Goal: Navigation & Orientation: Find specific page/section

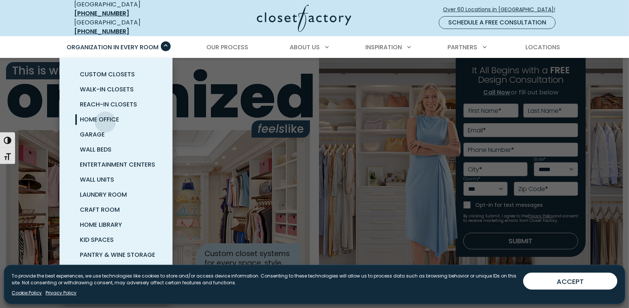
click at [106, 115] on span "Home Office" at bounding box center [99, 119] width 39 height 9
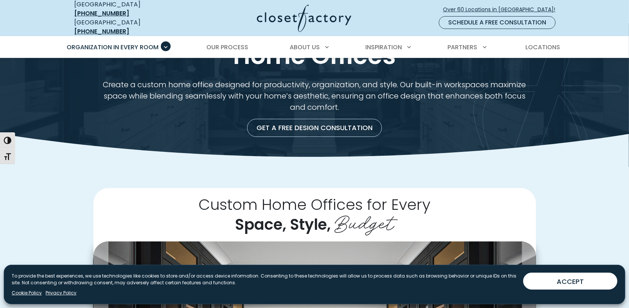
scroll to position [75, 0]
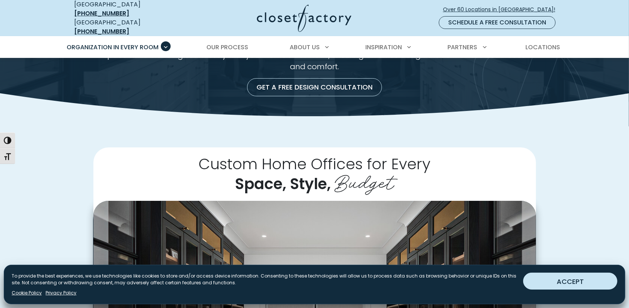
click at [551, 280] on button "ACCEPT" at bounding box center [570, 281] width 94 height 17
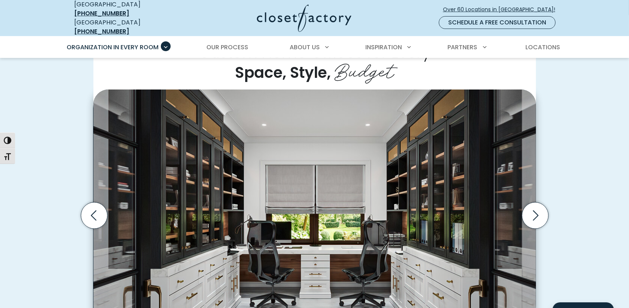
scroll to position [188, 0]
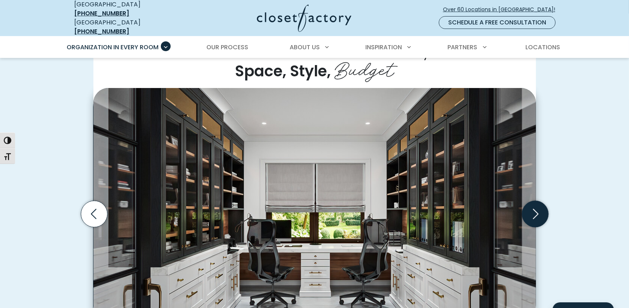
click at [538, 210] on icon "Next slide" at bounding box center [535, 214] width 26 height 26
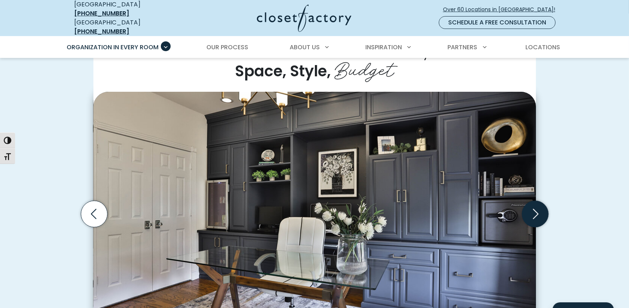
click at [538, 210] on icon "Next slide" at bounding box center [535, 214] width 26 height 26
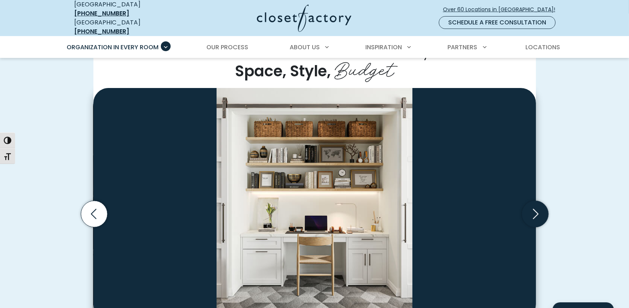
click at [537, 210] on icon "Next slide" at bounding box center [535, 214] width 26 height 26
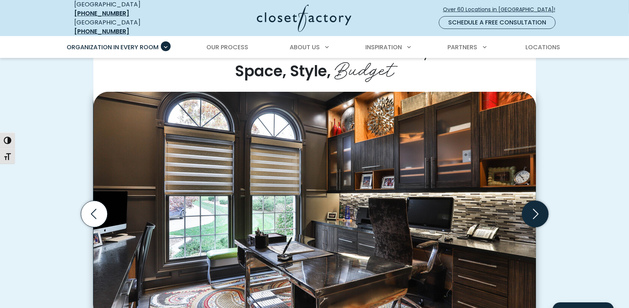
click at [537, 210] on icon "Next slide" at bounding box center [535, 214] width 26 height 26
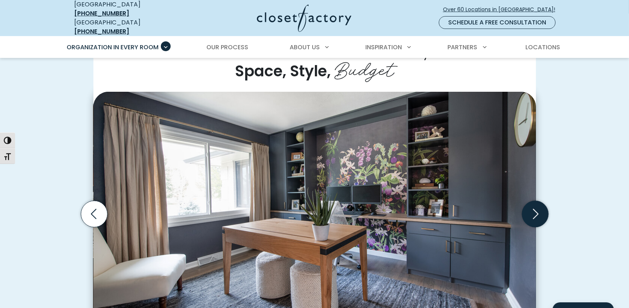
click at [537, 210] on icon "Next slide" at bounding box center [535, 214] width 26 height 26
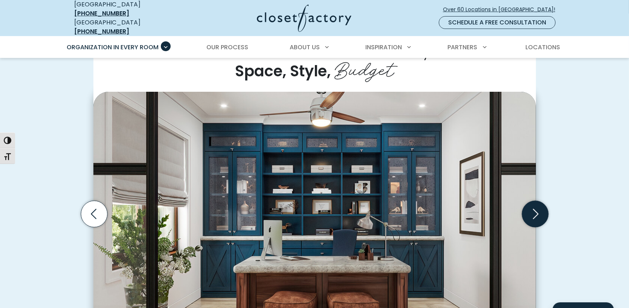
click at [537, 210] on icon "Next slide" at bounding box center [535, 214] width 26 height 26
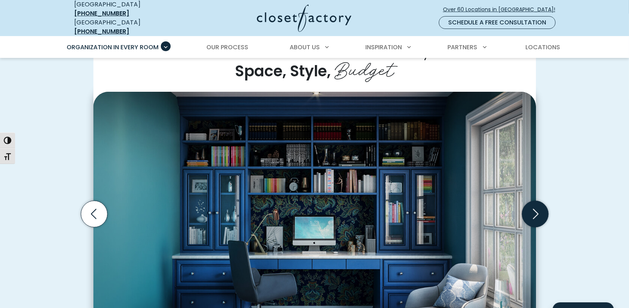
click at [537, 210] on icon "Next slide" at bounding box center [535, 214] width 26 height 26
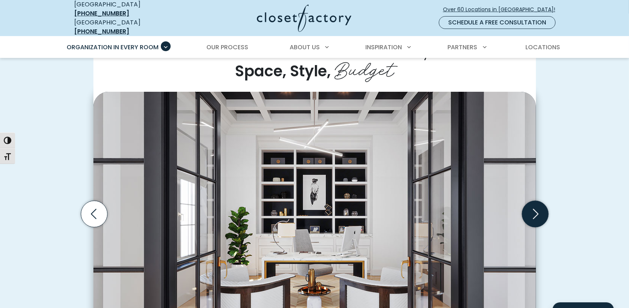
click at [537, 210] on icon "Next slide" at bounding box center [535, 214] width 26 height 26
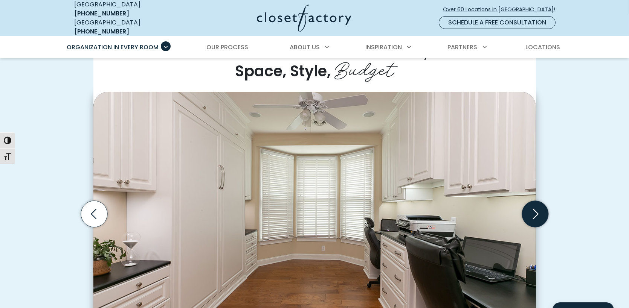
click at [537, 210] on icon "Next slide" at bounding box center [535, 214] width 26 height 26
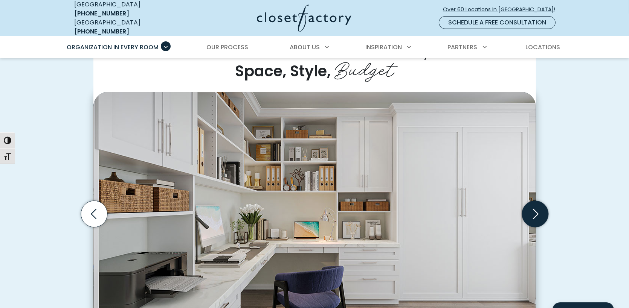
click at [537, 211] on icon "Next slide" at bounding box center [535, 214] width 26 height 26
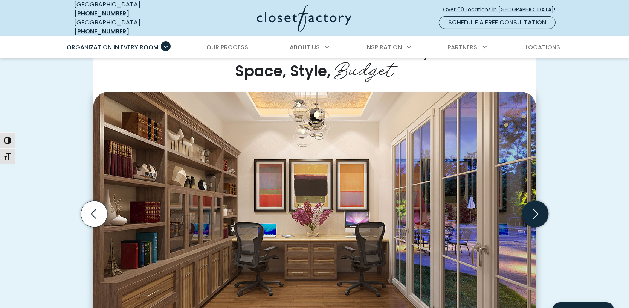
click at [537, 211] on icon "Next slide" at bounding box center [535, 214] width 26 height 26
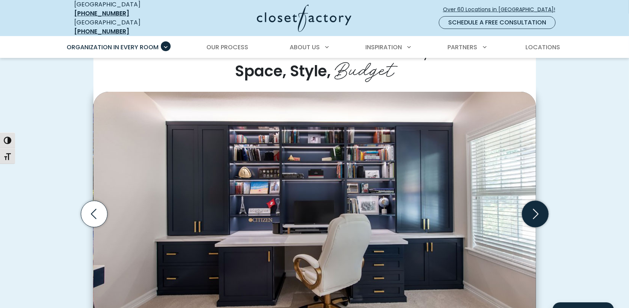
click at [537, 211] on icon "Next slide" at bounding box center [535, 214] width 26 height 26
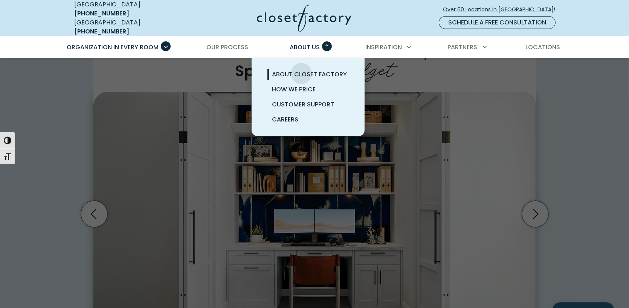
click at [301, 70] on span "About Closet Factory" at bounding box center [309, 74] width 75 height 9
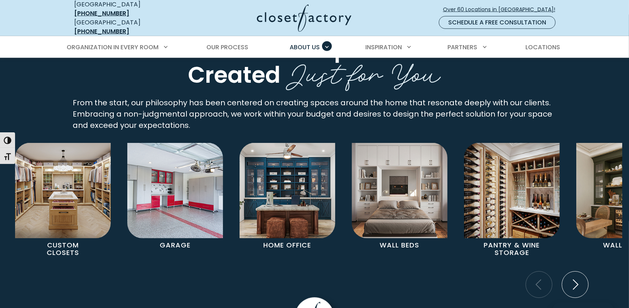
scroll to position [1413, 0]
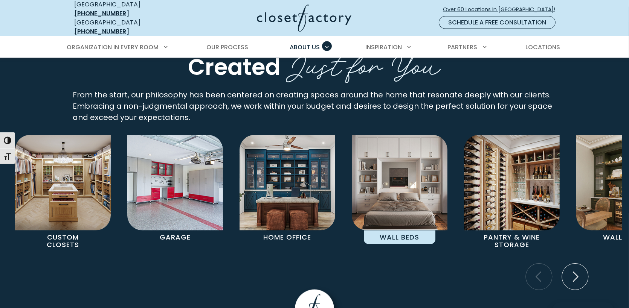
click at [403, 231] on p "Wall Beds" at bounding box center [400, 238] width 72 height 14
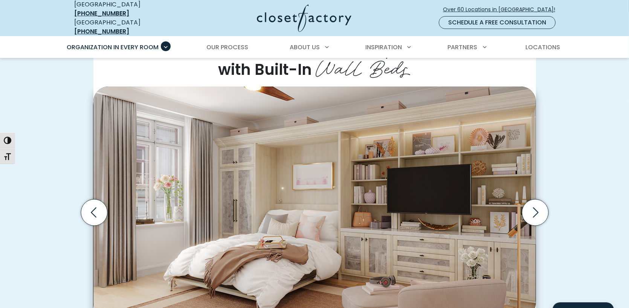
scroll to position [188, 0]
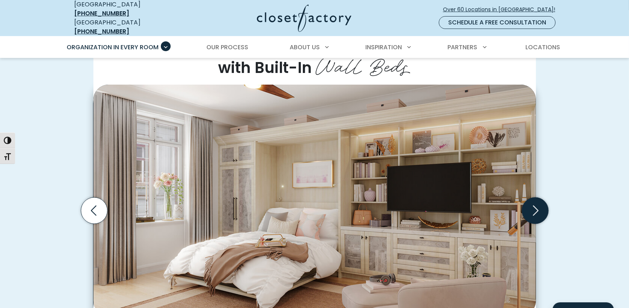
click at [538, 211] on icon "Next slide" at bounding box center [535, 211] width 26 height 26
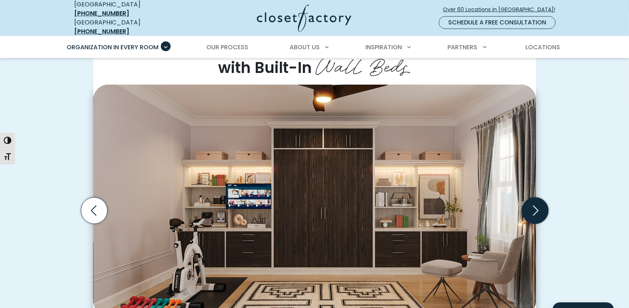
click at [538, 211] on icon "Next slide" at bounding box center [535, 211] width 26 height 26
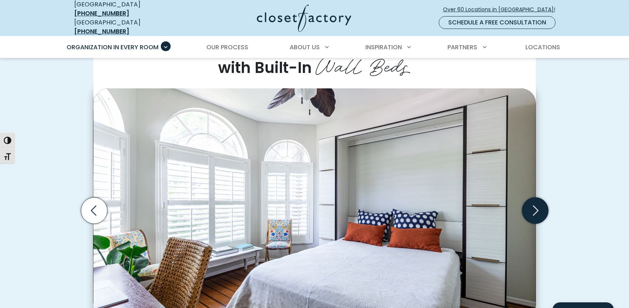
click at [538, 211] on icon "Next slide" at bounding box center [535, 211] width 26 height 26
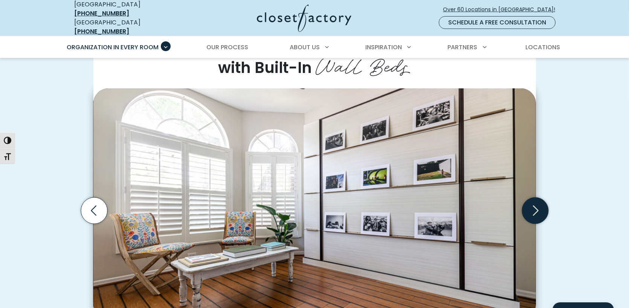
click at [538, 211] on icon "Next slide" at bounding box center [535, 211] width 26 height 26
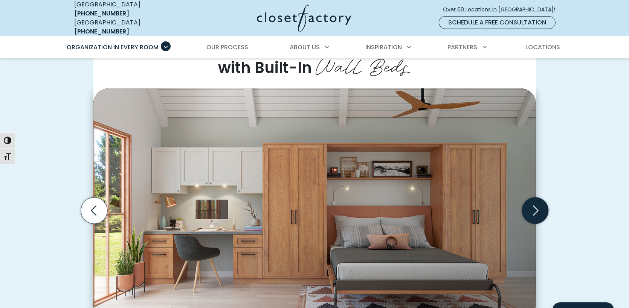
click at [538, 211] on icon "Next slide" at bounding box center [535, 211] width 26 height 26
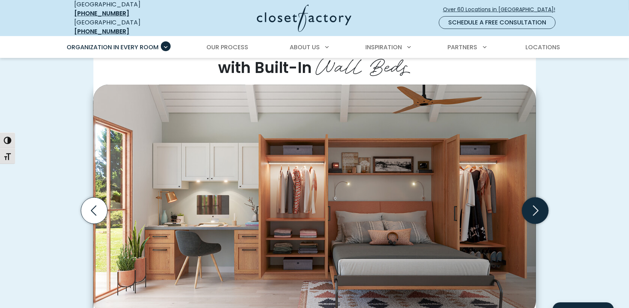
click at [538, 211] on icon "Next slide" at bounding box center [535, 211] width 26 height 26
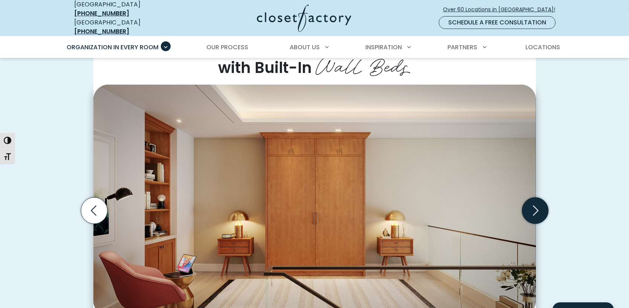
click at [538, 212] on icon "Next slide" at bounding box center [535, 211] width 26 height 26
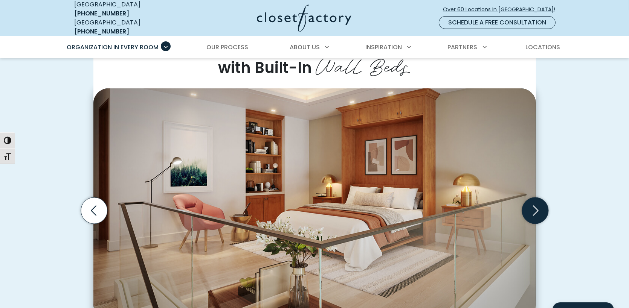
click at [538, 212] on icon "Next slide" at bounding box center [535, 211] width 26 height 26
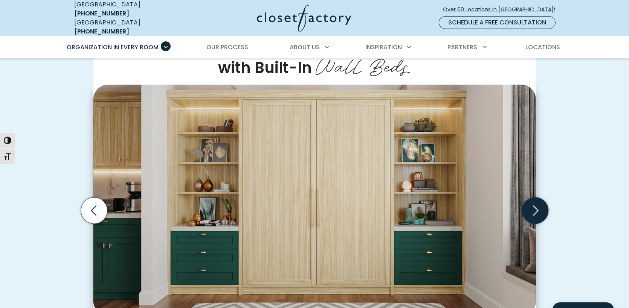
click at [538, 211] on icon "Next slide" at bounding box center [535, 211] width 26 height 26
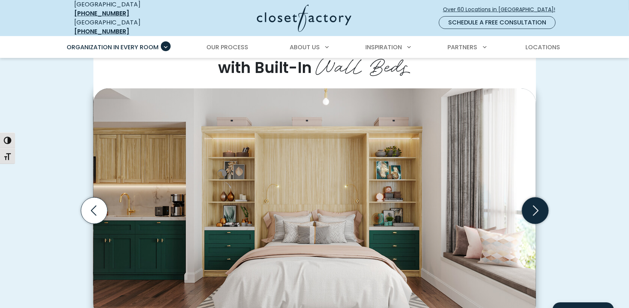
click at [540, 207] on icon "Next slide" at bounding box center [535, 211] width 26 height 26
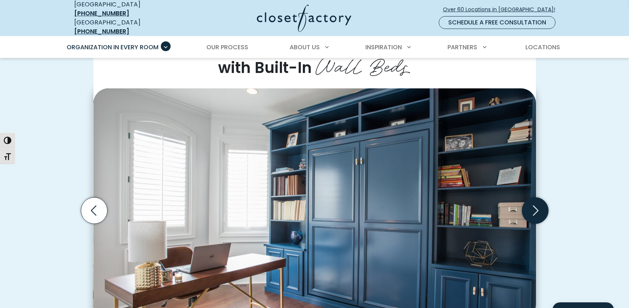
click at [540, 207] on icon "Next slide" at bounding box center [535, 211] width 26 height 26
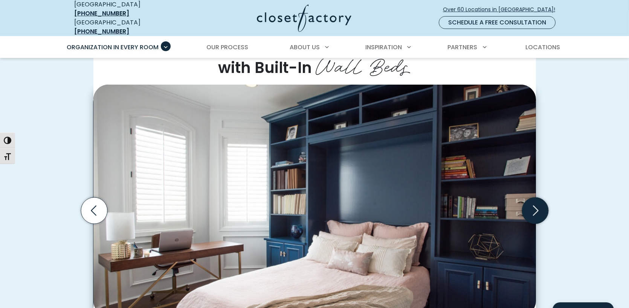
click at [540, 207] on icon "Next slide" at bounding box center [535, 211] width 26 height 26
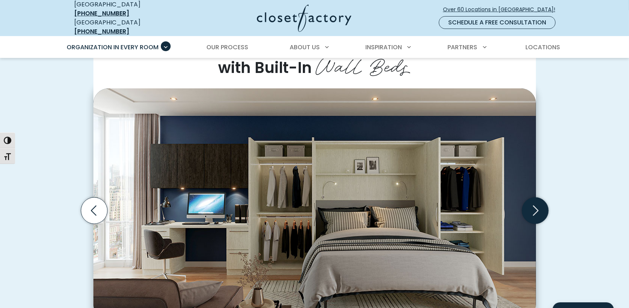
click at [540, 207] on icon "Next slide" at bounding box center [535, 211] width 26 height 26
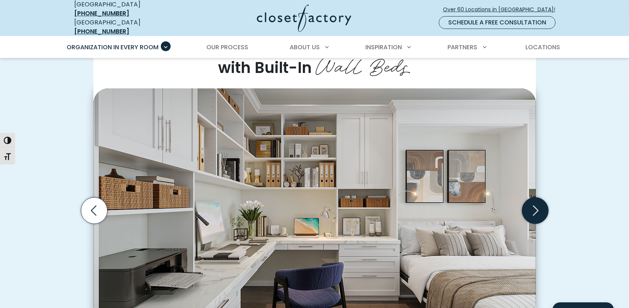
click at [540, 207] on icon "Next slide" at bounding box center [535, 211] width 26 height 26
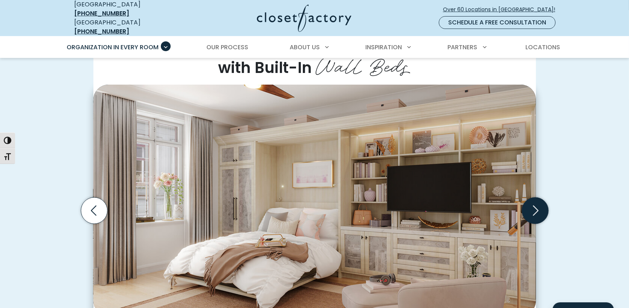
click at [540, 208] on icon "Next slide" at bounding box center [535, 211] width 26 height 26
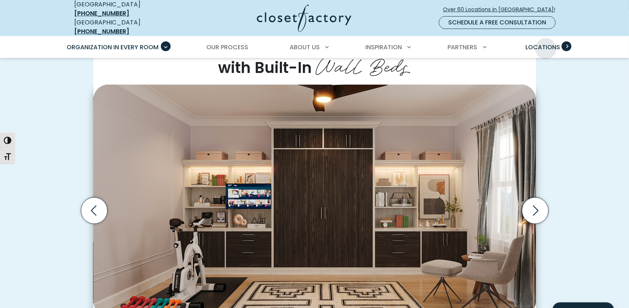
click at [545, 43] on span "Locations" at bounding box center [542, 47] width 35 height 9
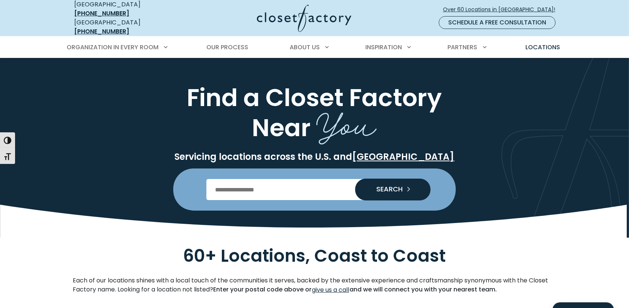
click at [255, 188] on input "Enter Postal Code" at bounding box center [314, 189] width 217 height 21
type input "*****"
click at [355, 179] on button "SEARCH" at bounding box center [392, 190] width 75 height 22
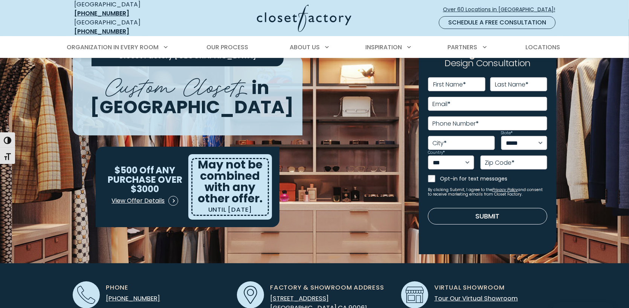
scroll to position [113, 0]
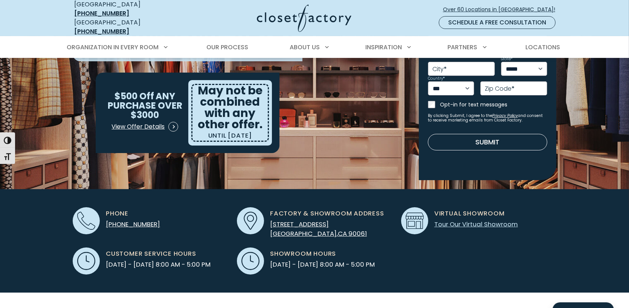
click at [458, 220] on link "Tour Our Virtual Showroom" at bounding box center [476, 224] width 84 height 9
